Goal: Transaction & Acquisition: Download file/media

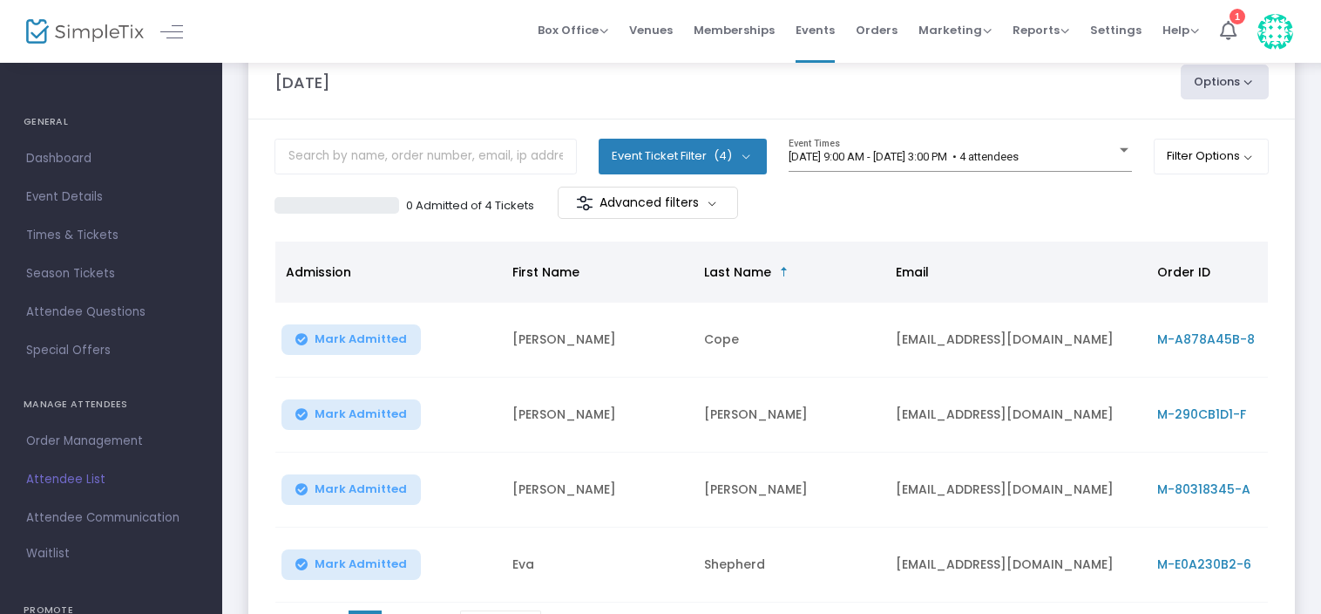
scroll to position [39, 0]
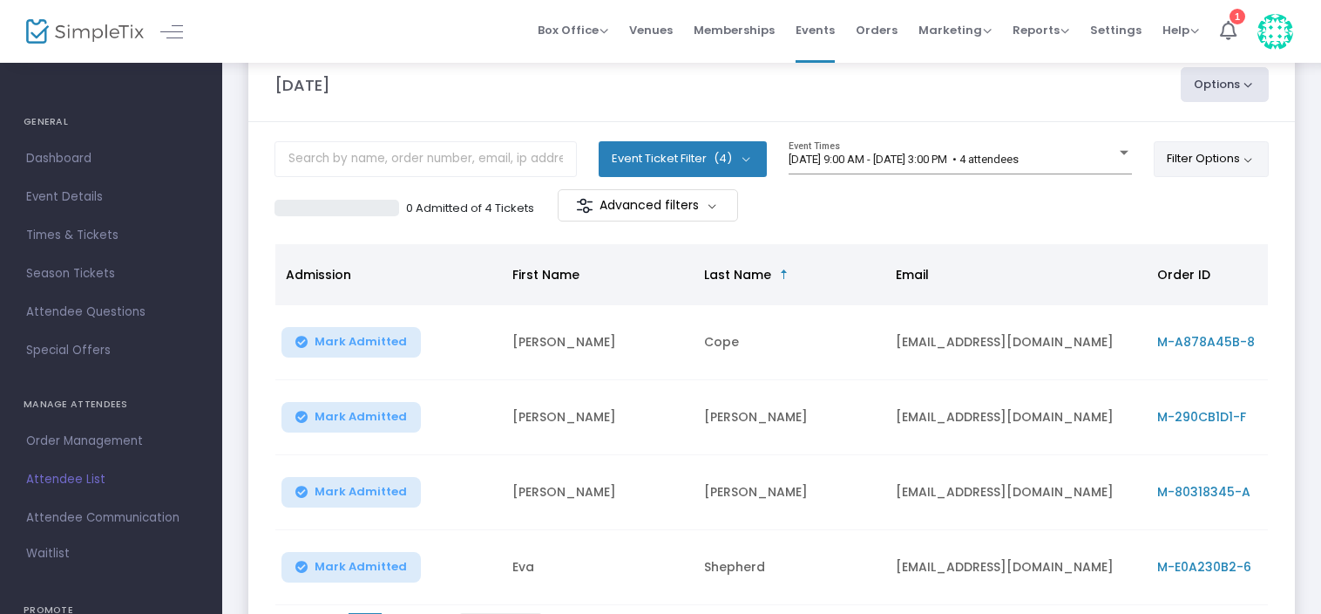
click at [1199, 166] on button "Filter Options" at bounding box center [1212, 158] width 116 height 35
click at [1226, 77] on button "Options" at bounding box center [1225, 84] width 89 height 35
click at [1152, 138] on li "Export List" at bounding box center [1177, 136] width 160 height 34
radio input "false"
radio input "true"
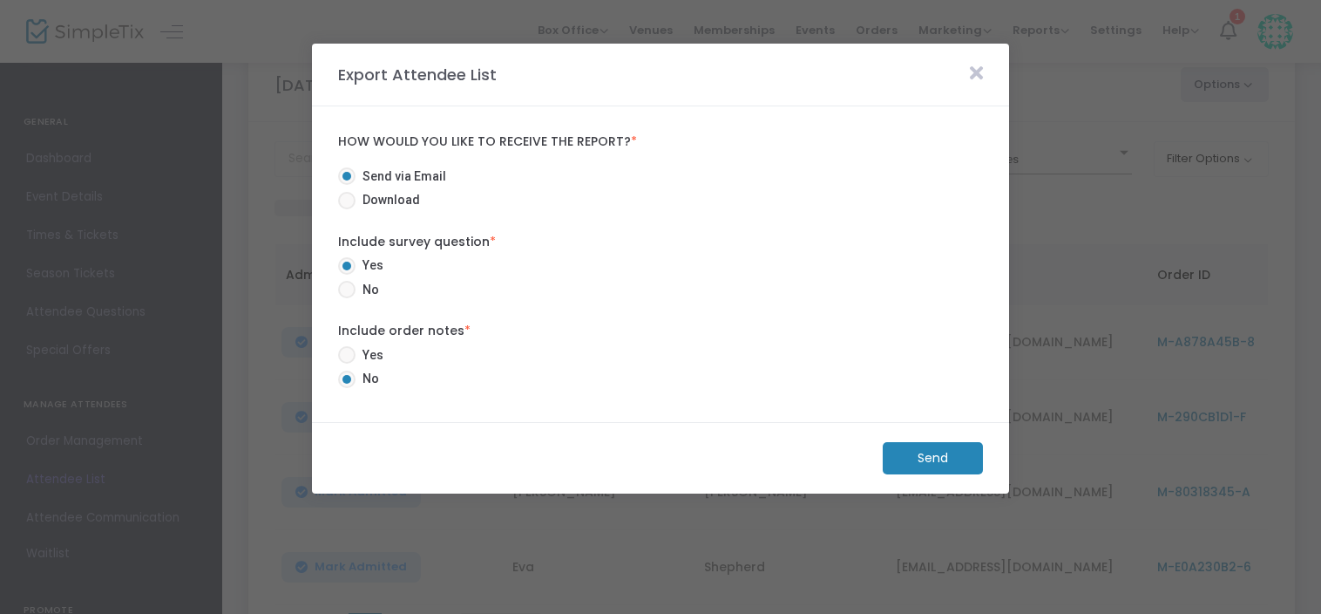
click at [384, 208] on span "Download" at bounding box center [388, 200] width 65 height 18
click at [347, 209] on input "Download" at bounding box center [346, 209] width 1 height 1
radio input "true"
click at [893, 450] on m-button "Download" at bounding box center [918, 458] width 130 height 32
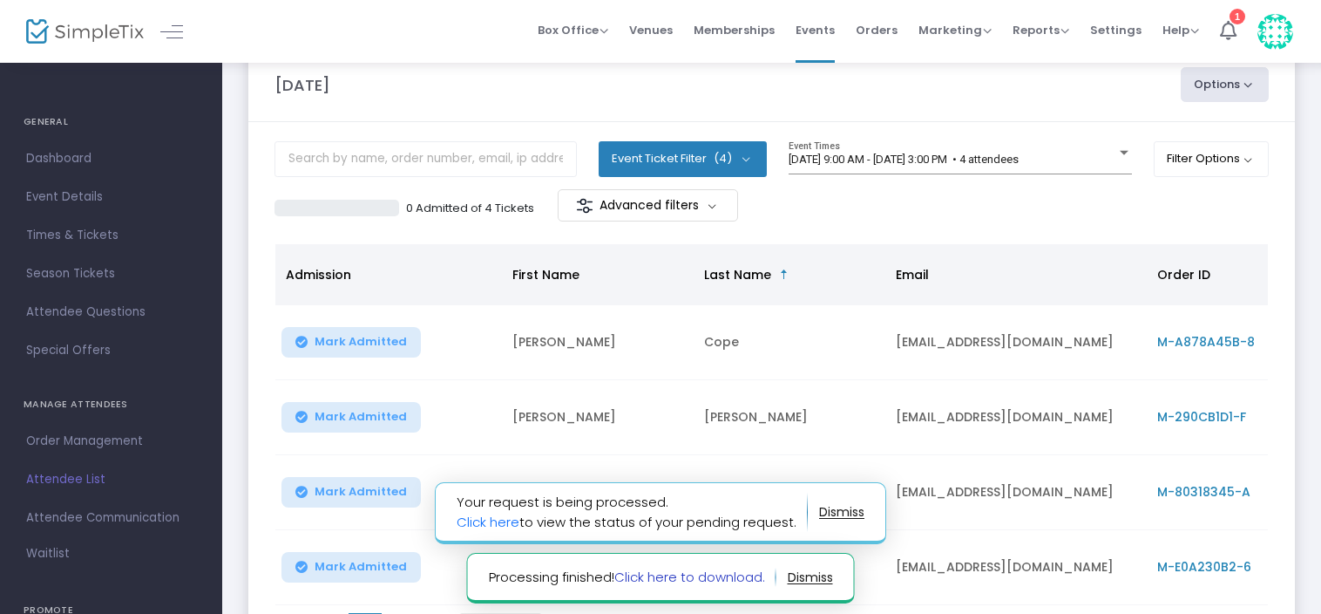
click at [654, 584] on link "Click here to download." at bounding box center [690, 576] width 151 height 18
